Goal: Find specific page/section: Find specific page/section

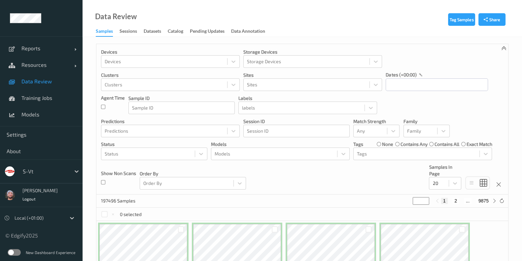
click at [44, 168] on div at bounding box center [45, 171] width 45 height 8
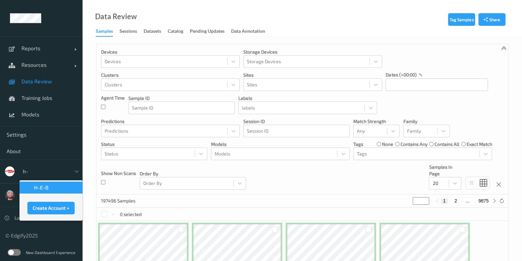
type input "h-e"
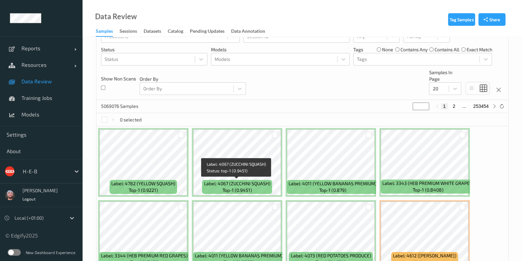
scroll to position [71, 0]
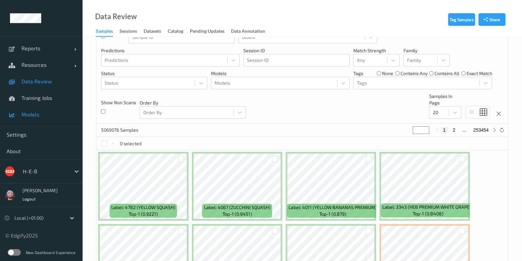
click at [40, 109] on link "Models" at bounding box center [41, 114] width 83 height 17
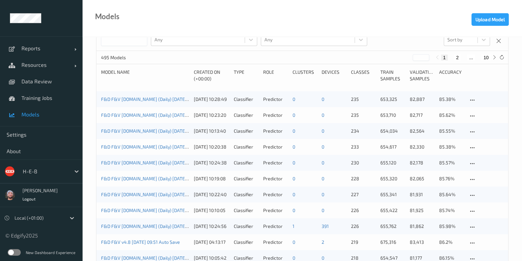
scroll to position [22, 0]
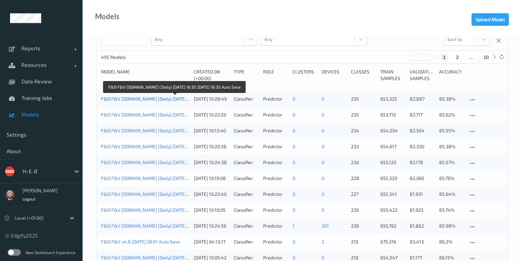
click at [130, 100] on link "F&D F&V v4.9.ST (Daily) 2025-09-02 16:30 2025-09-02 16:30 Auto Save" at bounding box center [174, 99] width 147 height 6
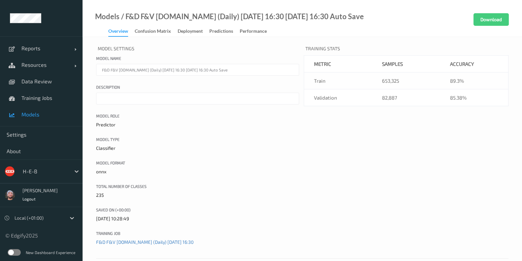
scroll to position [155, 0]
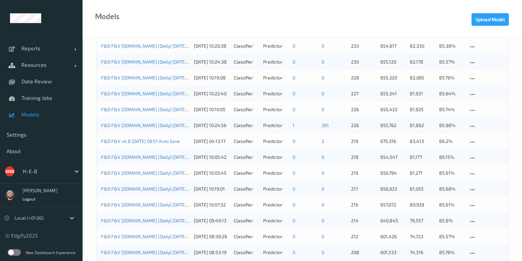
scroll to position [111, 0]
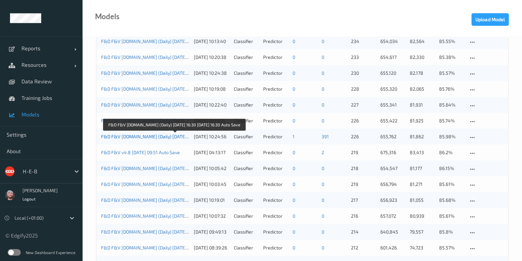
click at [161, 137] on link "F&D F&V [DOMAIN_NAME] (Daily) [DATE] 16:30 [DATE] 16:30 Auto Save" at bounding box center [174, 136] width 147 height 6
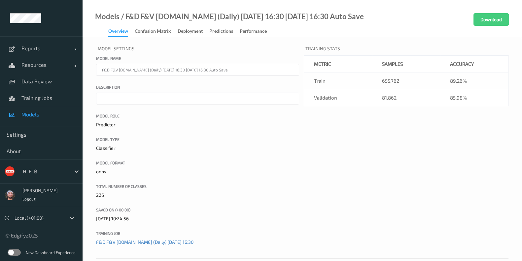
click at [29, 116] on span "Models" at bounding box center [48, 114] width 55 height 7
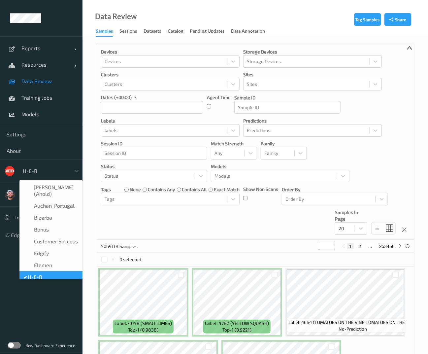
click at [47, 173] on div at bounding box center [45, 171] width 45 height 8
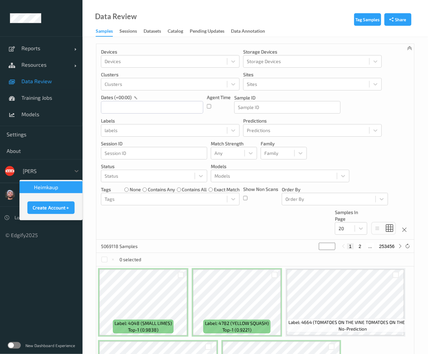
type input "heimk"
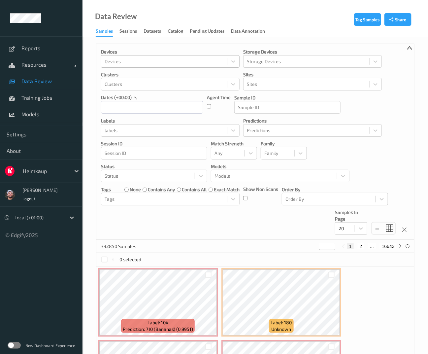
click at [133, 63] on div at bounding box center [164, 61] width 119 height 8
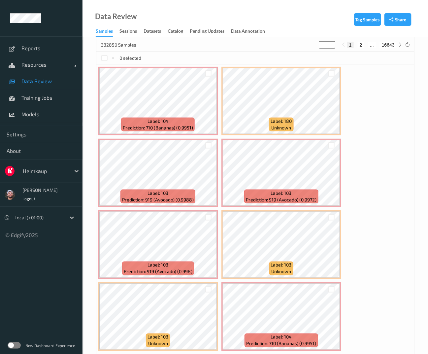
scroll to position [208, 0]
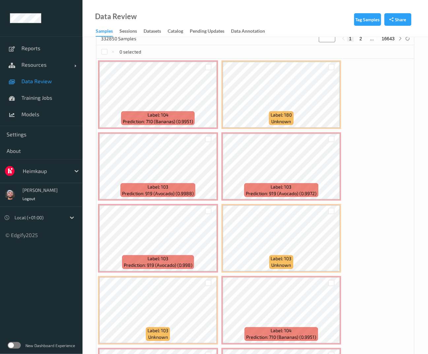
type input "scale"
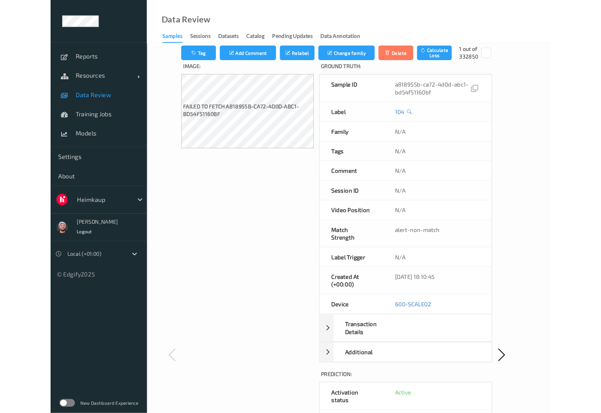
scroll to position [12, 0]
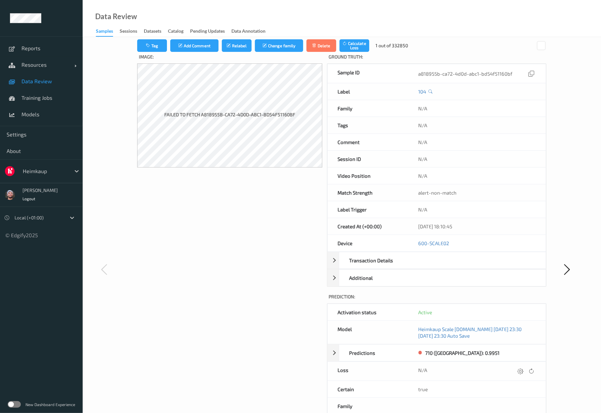
click at [52, 85] on link "Data Review" at bounding box center [41, 81] width 83 height 17
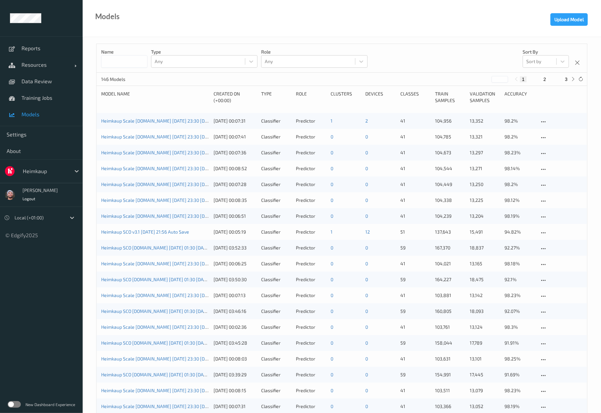
click at [57, 171] on div at bounding box center [45, 171] width 45 height 8
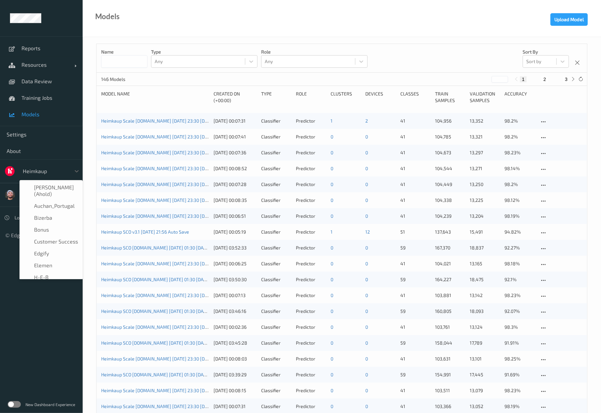
scroll to position [19, 0]
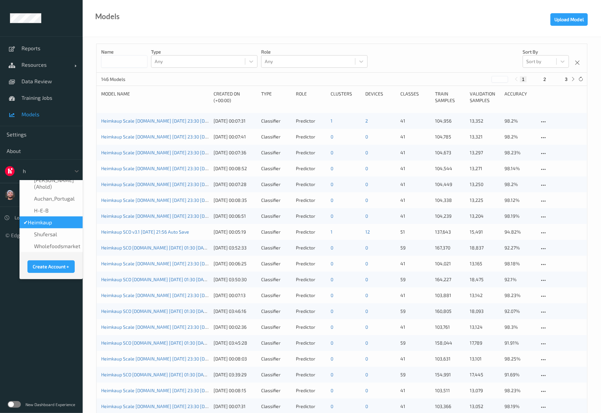
type input "h-"
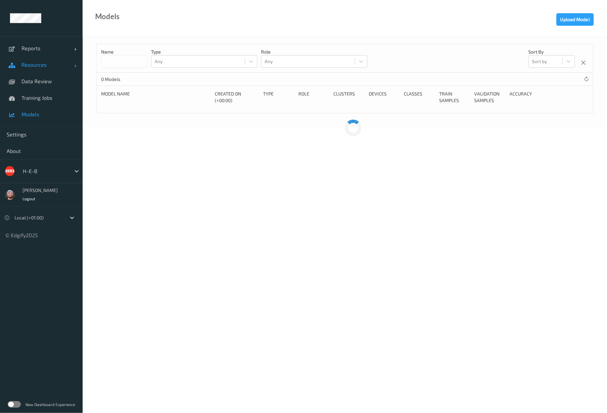
click at [46, 65] on span "Resources" at bounding box center [47, 64] width 53 height 7
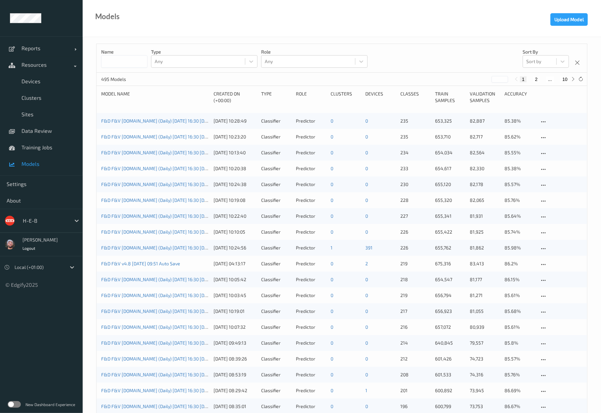
click at [43, 161] on span "Models" at bounding box center [48, 164] width 55 height 7
click at [161, 249] on link "F&D F&V [DOMAIN_NAME] (Daily) [DATE] 16:30 [DATE] 16:30 Auto Save" at bounding box center [174, 248] width 147 height 6
